Goal: Information Seeking & Learning: Check status

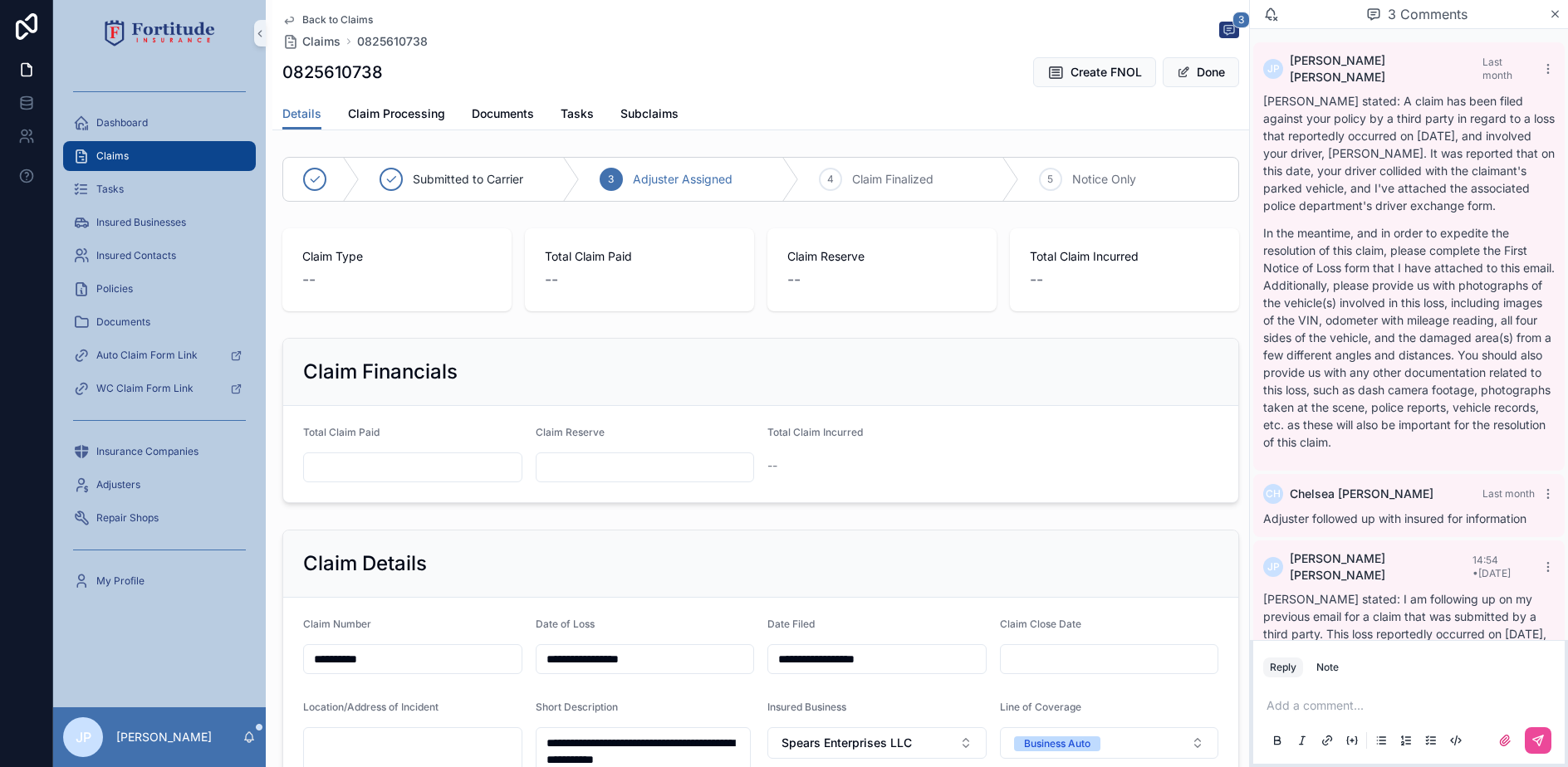
scroll to position [412, 0]
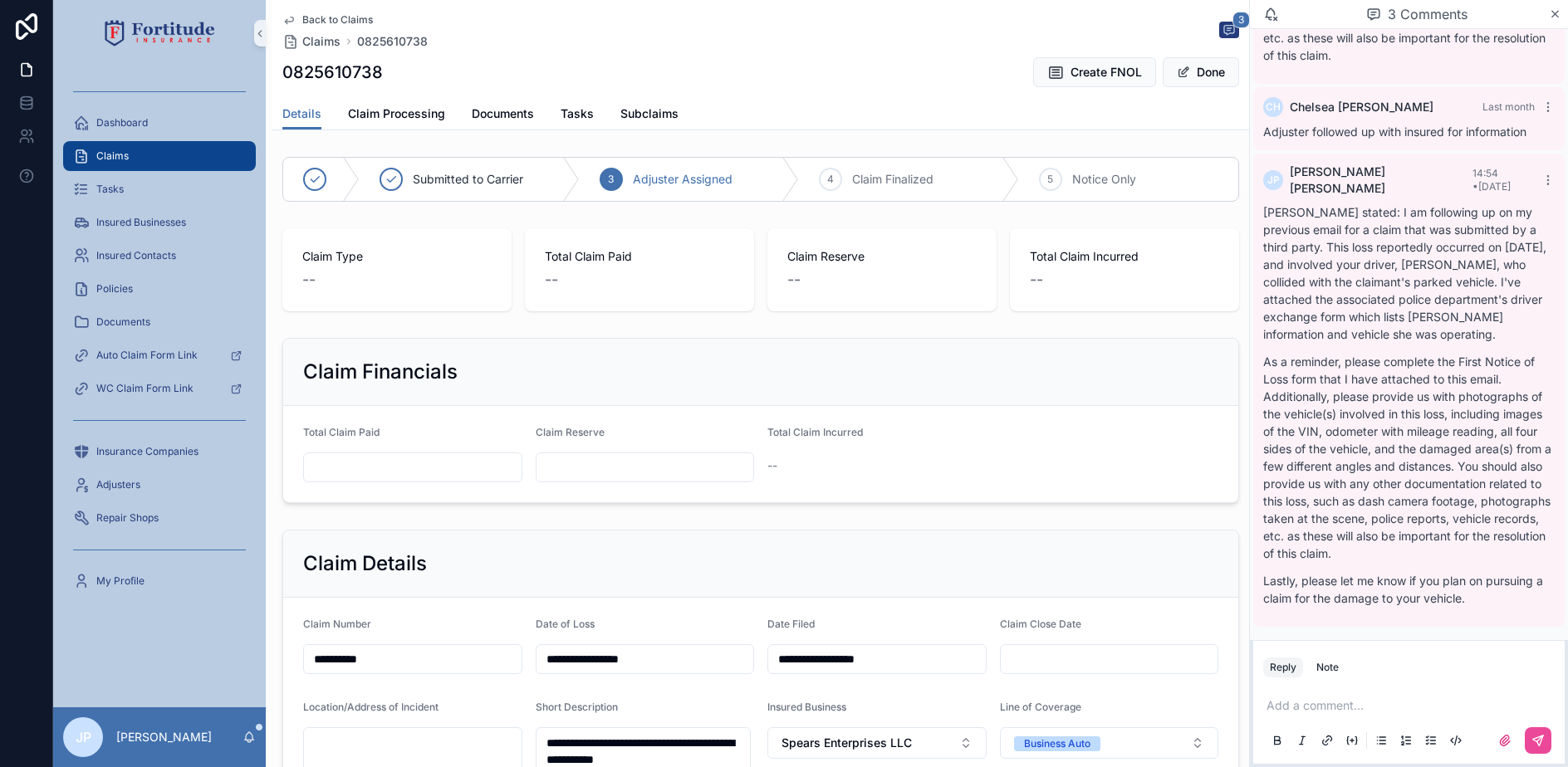
click at [225, 161] on div "Claims" at bounding box center [159, 155] width 172 height 26
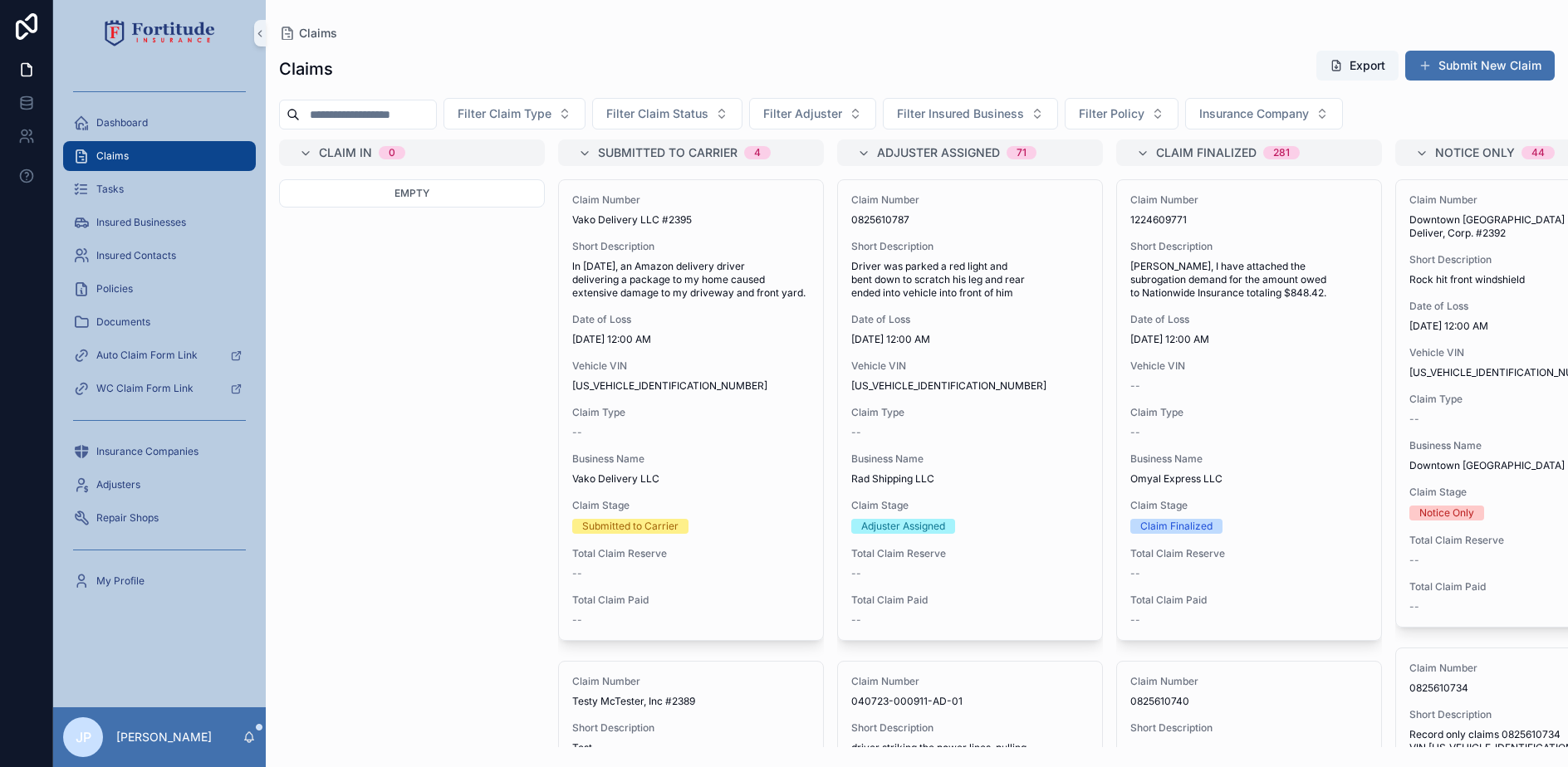
click at [436, 110] on input "scrollable content" at bounding box center [367, 115] width 136 height 23
paste input "**********"
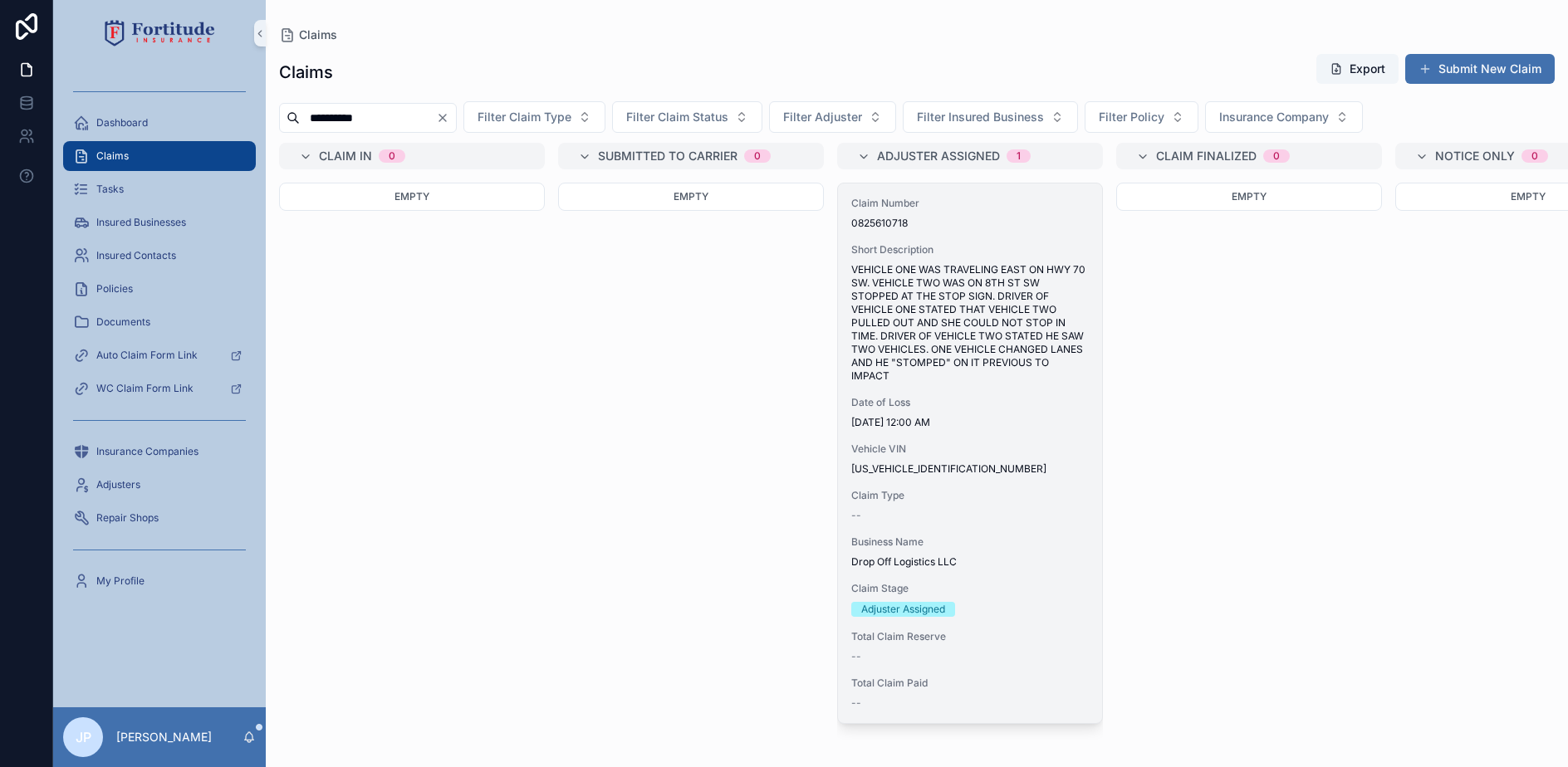
type input "**********"
click at [989, 420] on span "[DATE] 12:00 AM" at bounding box center [970, 422] width 237 height 14
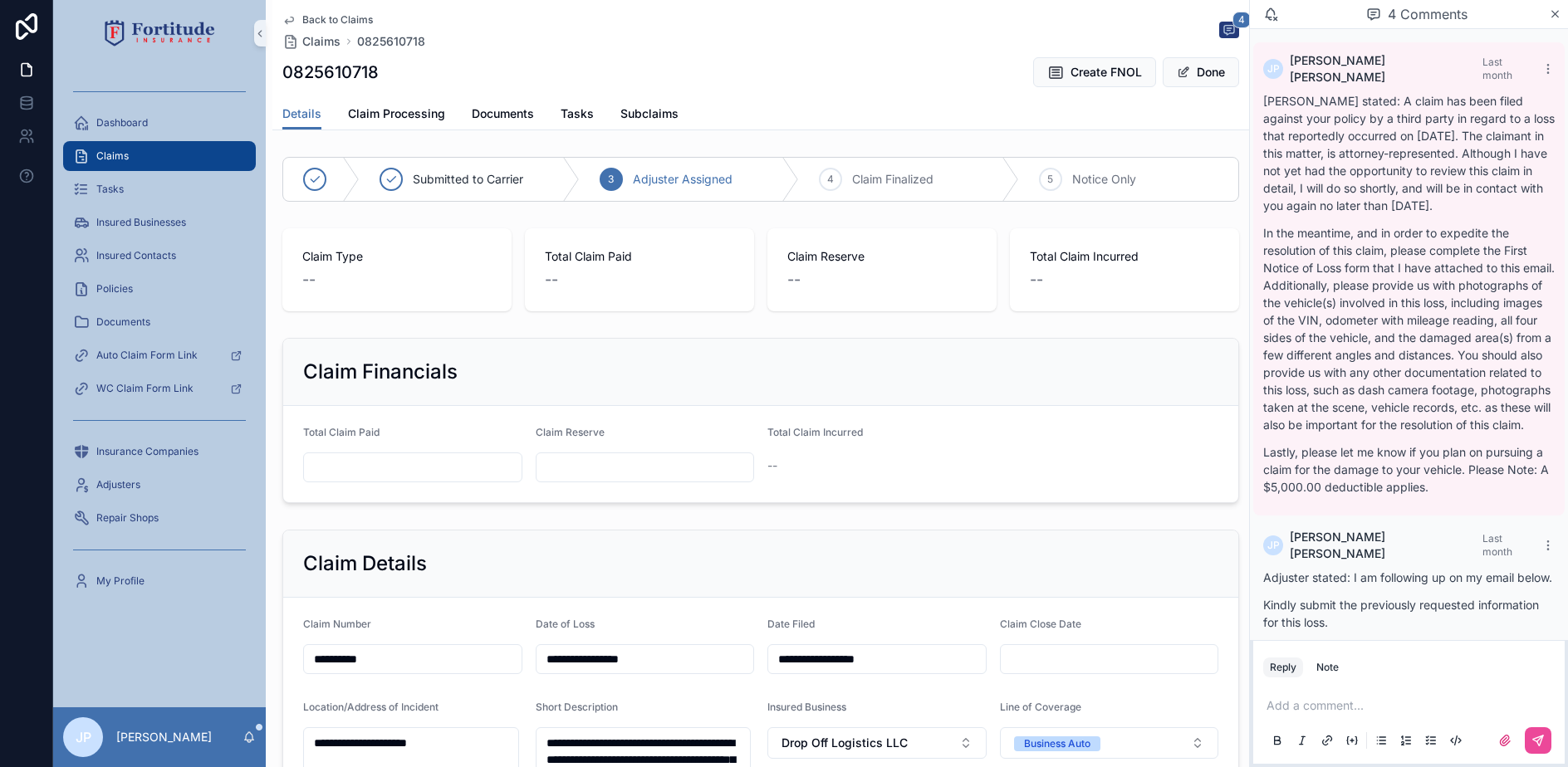
scroll to position [467, 0]
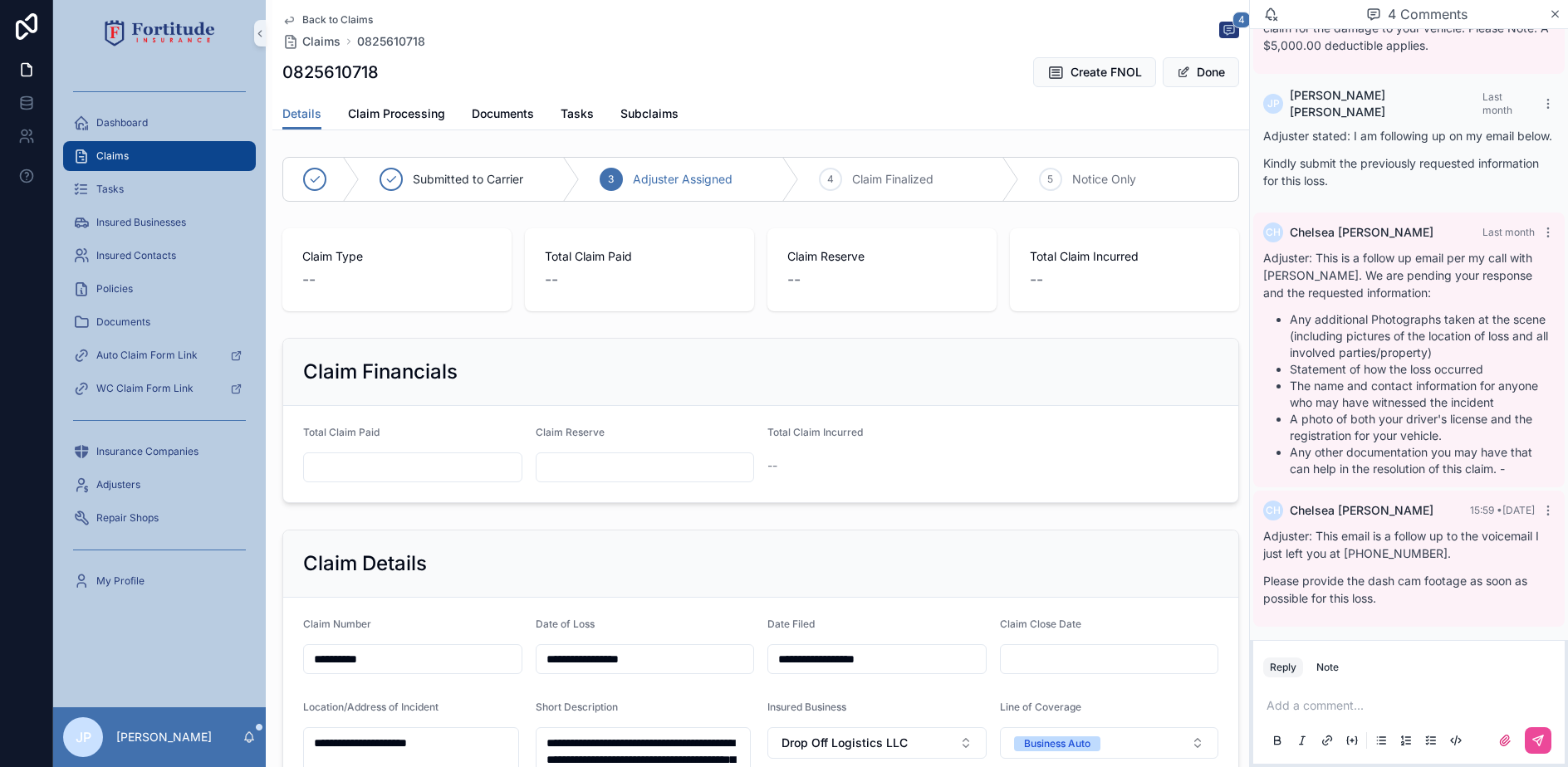
drag, startPoint x: 1331, startPoint y: 672, endPoint x: 1322, endPoint y: 699, distance: 28.5
click at [1331, 672] on div "Note" at bounding box center [1327, 667] width 23 height 14
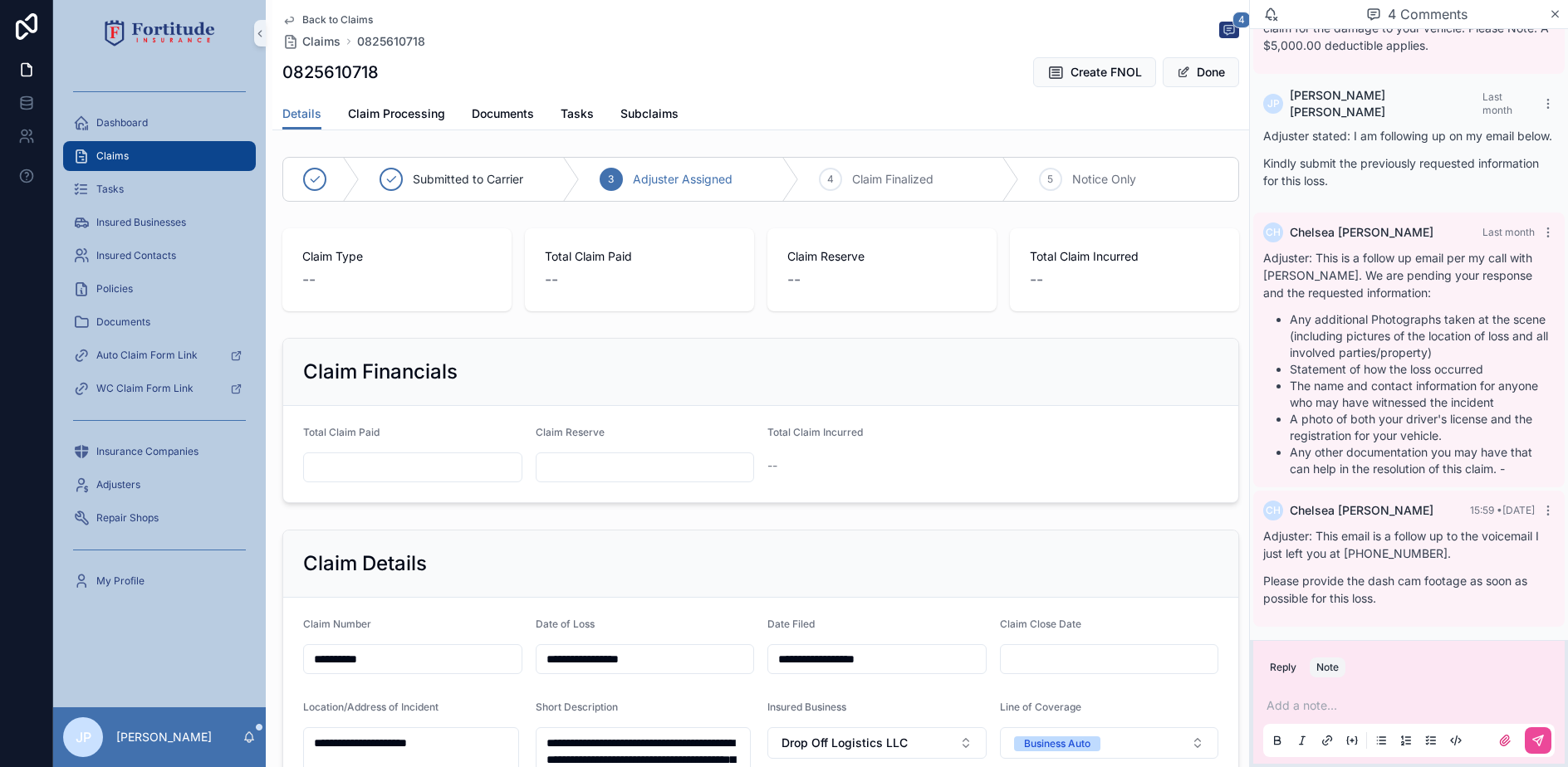
click at [1317, 702] on p "scrollable content" at bounding box center [1412, 706] width 292 height 16
click at [1528, 732] on button "scrollable content" at bounding box center [1537, 740] width 26 height 26
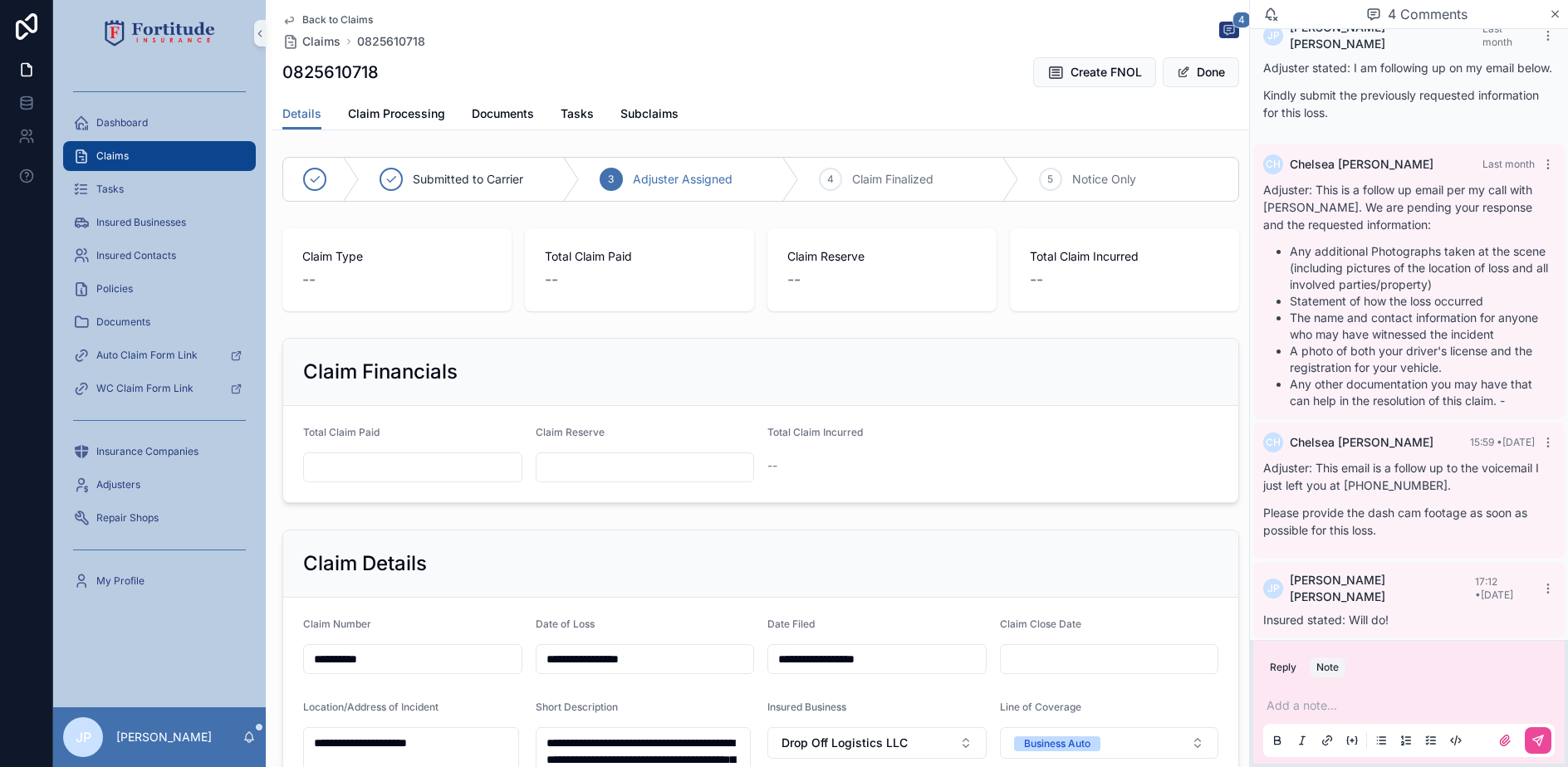
scroll to position [534, 0]
